Goal: Complete application form

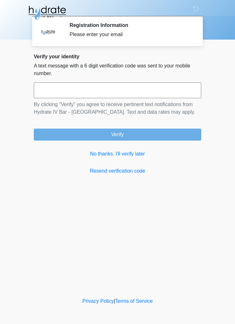
click at [137, 156] on link "No thanks, I'll verify later" at bounding box center [118, 154] width 168 height 8
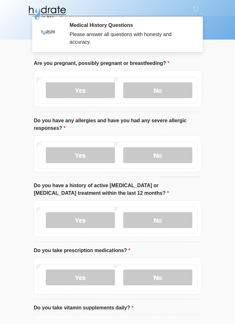
click at [164, 89] on label "No" at bounding box center [157, 90] width 69 height 16
click at [170, 156] on label "No" at bounding box center [157, 155] width 69 height 16
click at [171, 217] on label "No" at bounding box center [157, 220] width 69 height 16
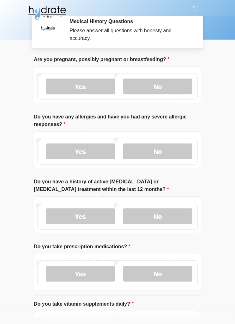
scroll to position [7, 0]
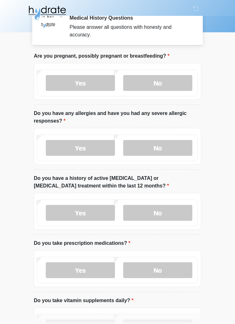
click at [74, 267] on label "Yes" at bounding box center [80, 270] width 69 height 16
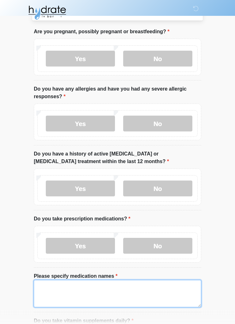
click at [136, 294] on textarea "Please specify medication names" at bounding box center [118, 293] width 168 height 27
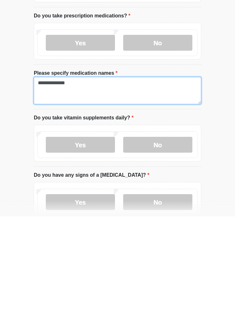
type textarea "**********"
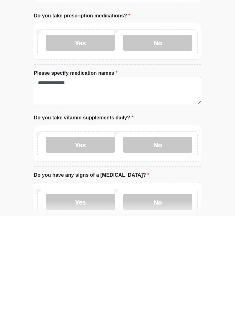
click at [72, 244] on label "Yes" at bounding box center [80, 252] width 69 height 16
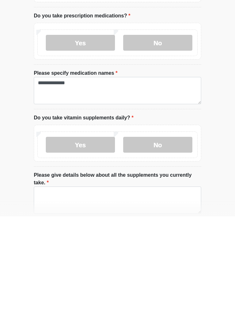
scroll to position [234, 0]
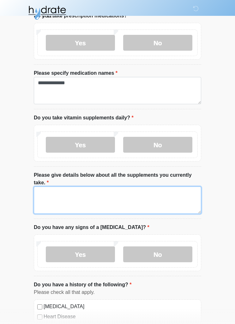
click at [47, 193] on textarea "Please give details below about all the supplements you currently take." at bounding box center [118, 199] width 168 height 27
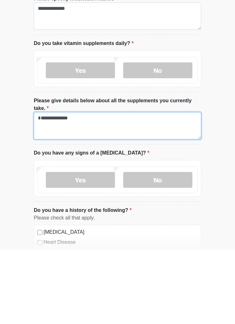
type textarea "**********"
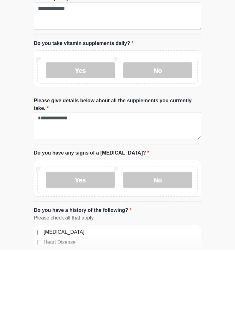
click at [162, 246] on label "No" at bounding box center [157, 254] width 69 height 16
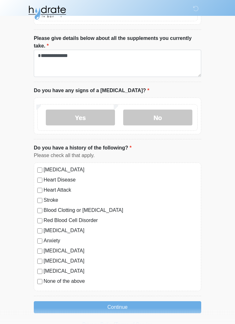
scroll to position [372, 0]
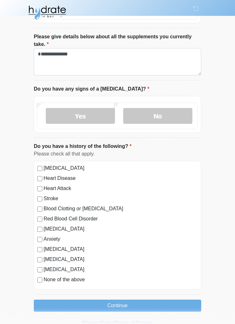
click at [160, 304] on button "Continue" at bounding box center [118, 306] width 168 height 12
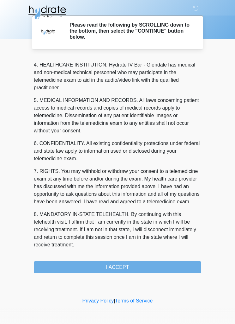
scroll to position [185, 0]
click at [156, 268] on button "I ACCEPT" at bounding box center [118, 267] width 168 height 12
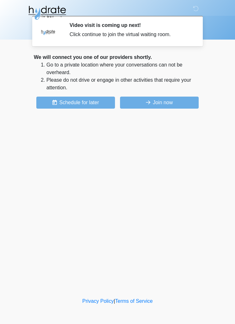
click at [173, 107] on button "Join now" at bounding box center [159, 102] width 79 height 12
